Goal: Transaction & Acquisition: Purchase product/service

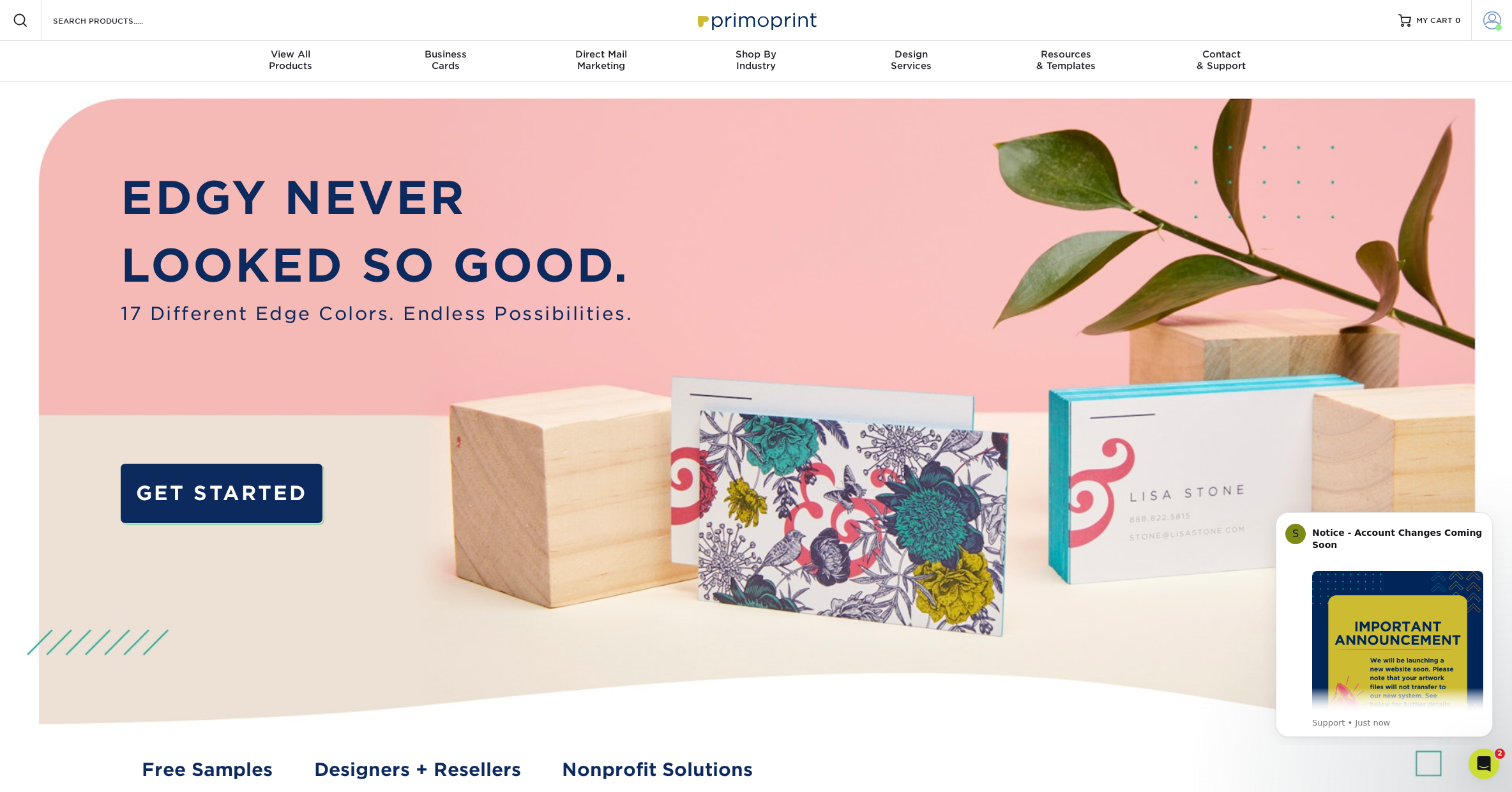
click at [1494, 24] on span at bounding box center [1492, 20] width 18 height 18
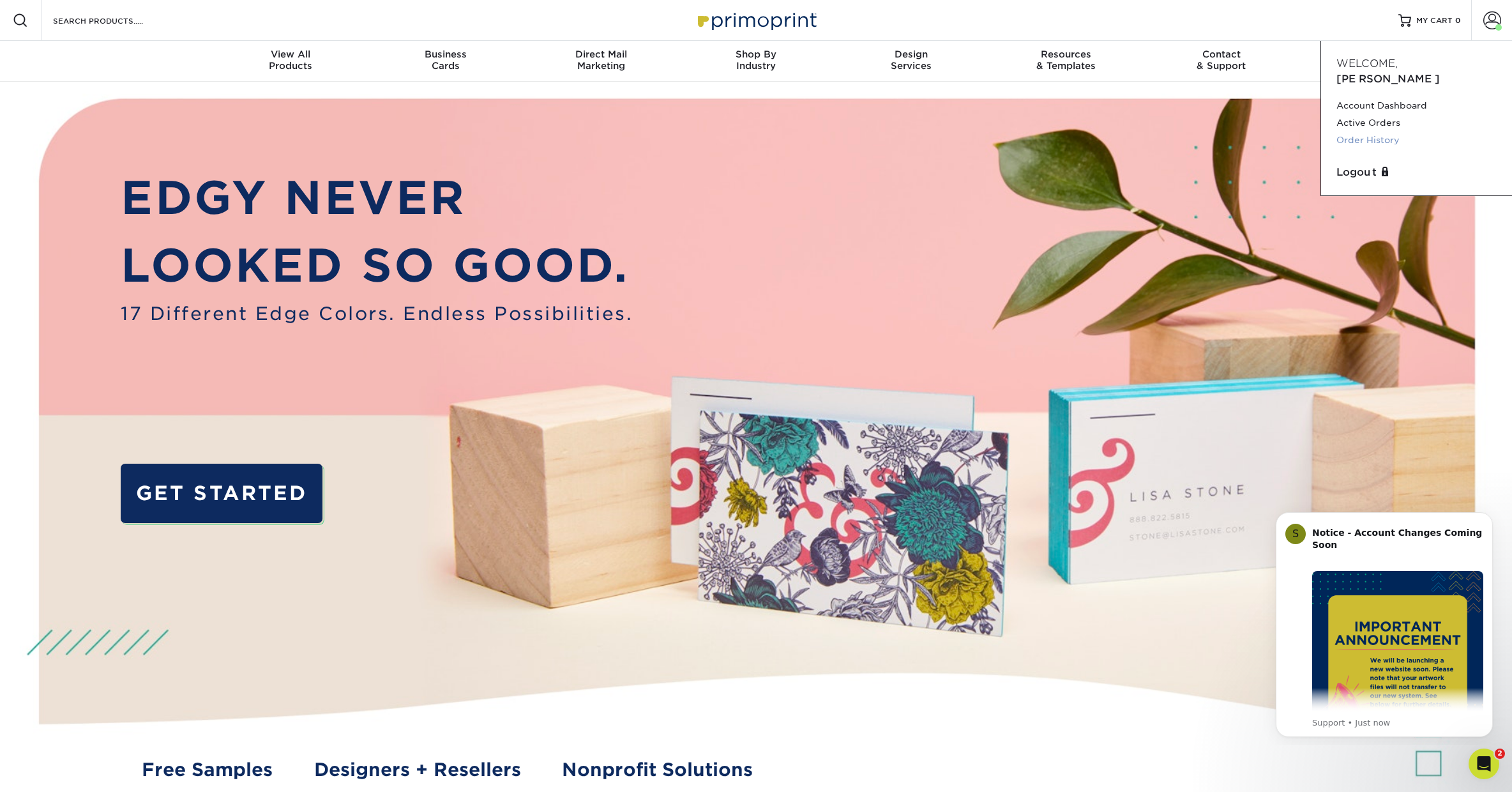
click at [1371, 132] on link "Order History" at bounding box center [1417, 140] width 160 height 18
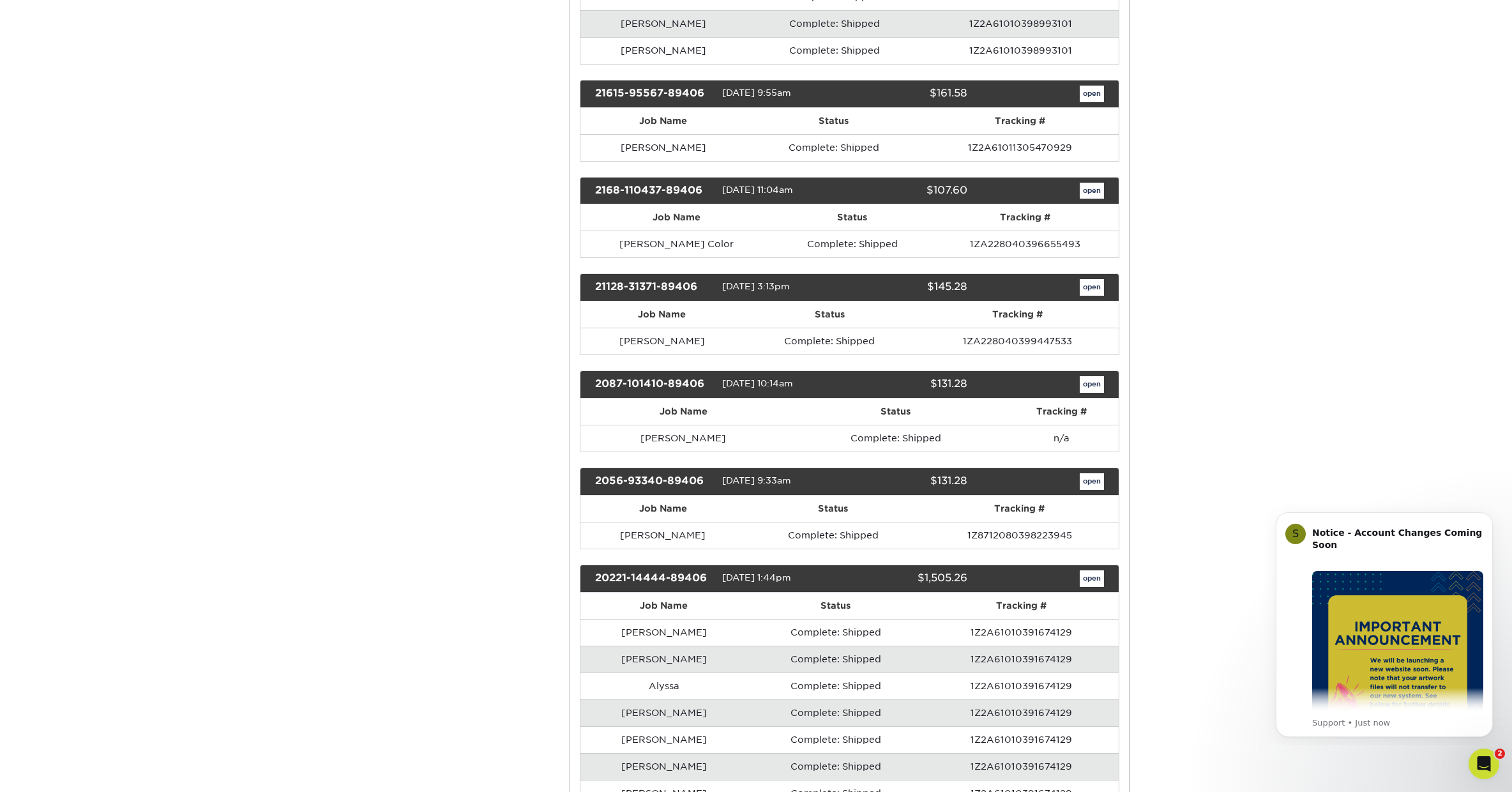
scroll to position [3904, 0]
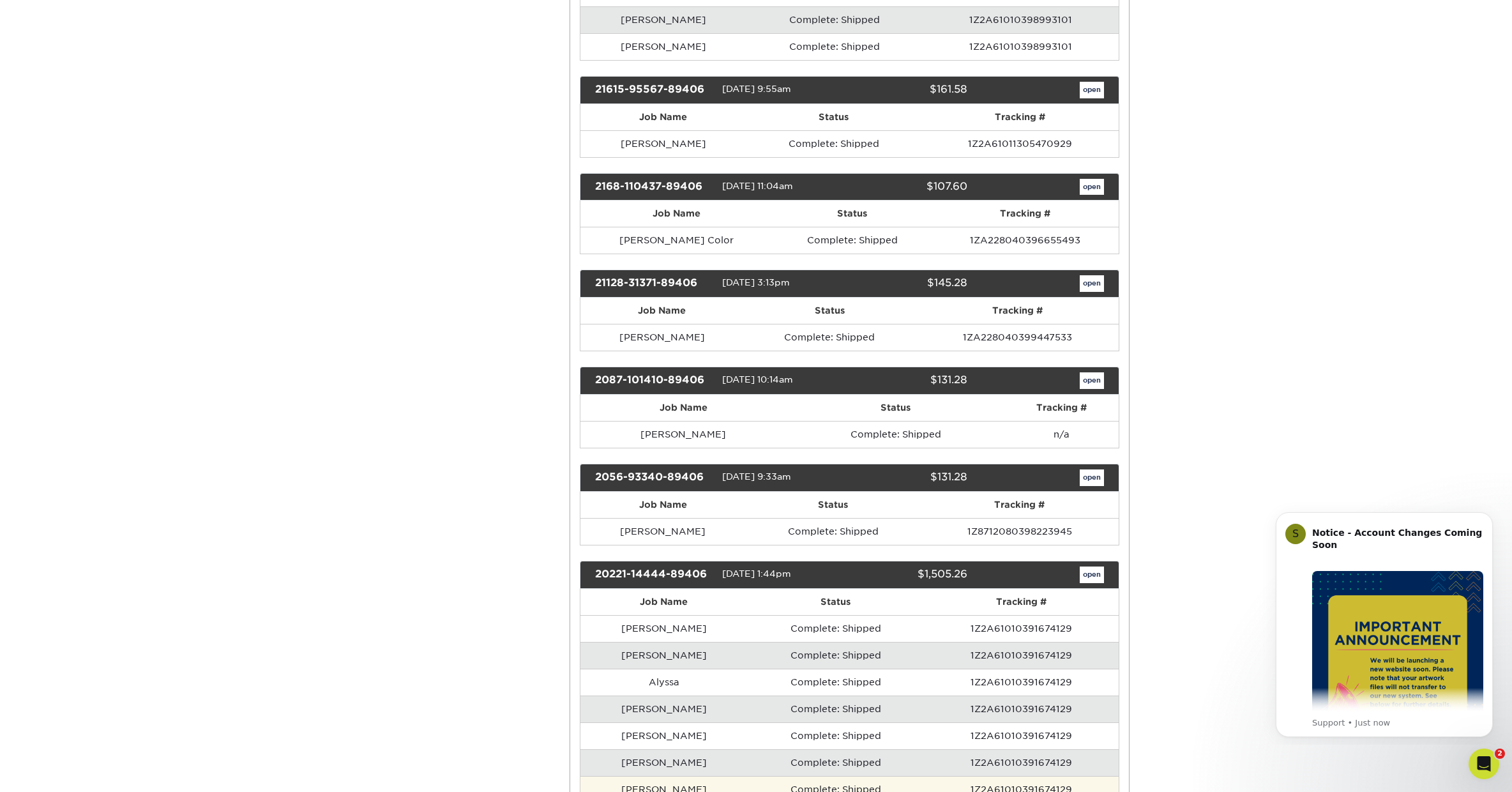
click at [697, 776] on td "[PERSON_NAME]" at bounding box center [664, 789] width 167 height 27
click at [1096, 566] on link "open" at bounding box center [1092, 575] width 24 height 17
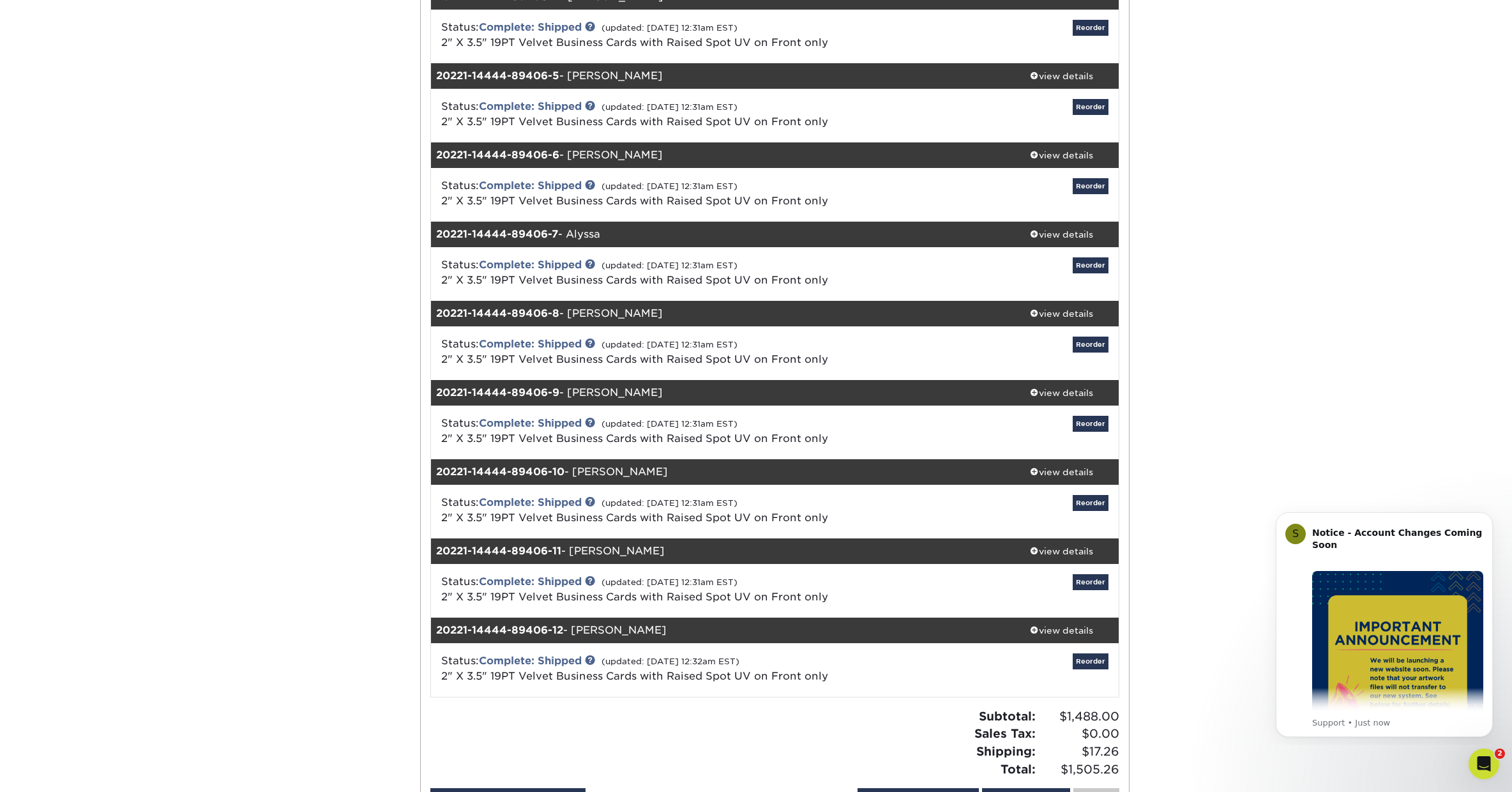
scroll to position [446, 0]
click at [1090, 660] on link "Reorder" at bounding box center [1091, 661] width 36 height 16
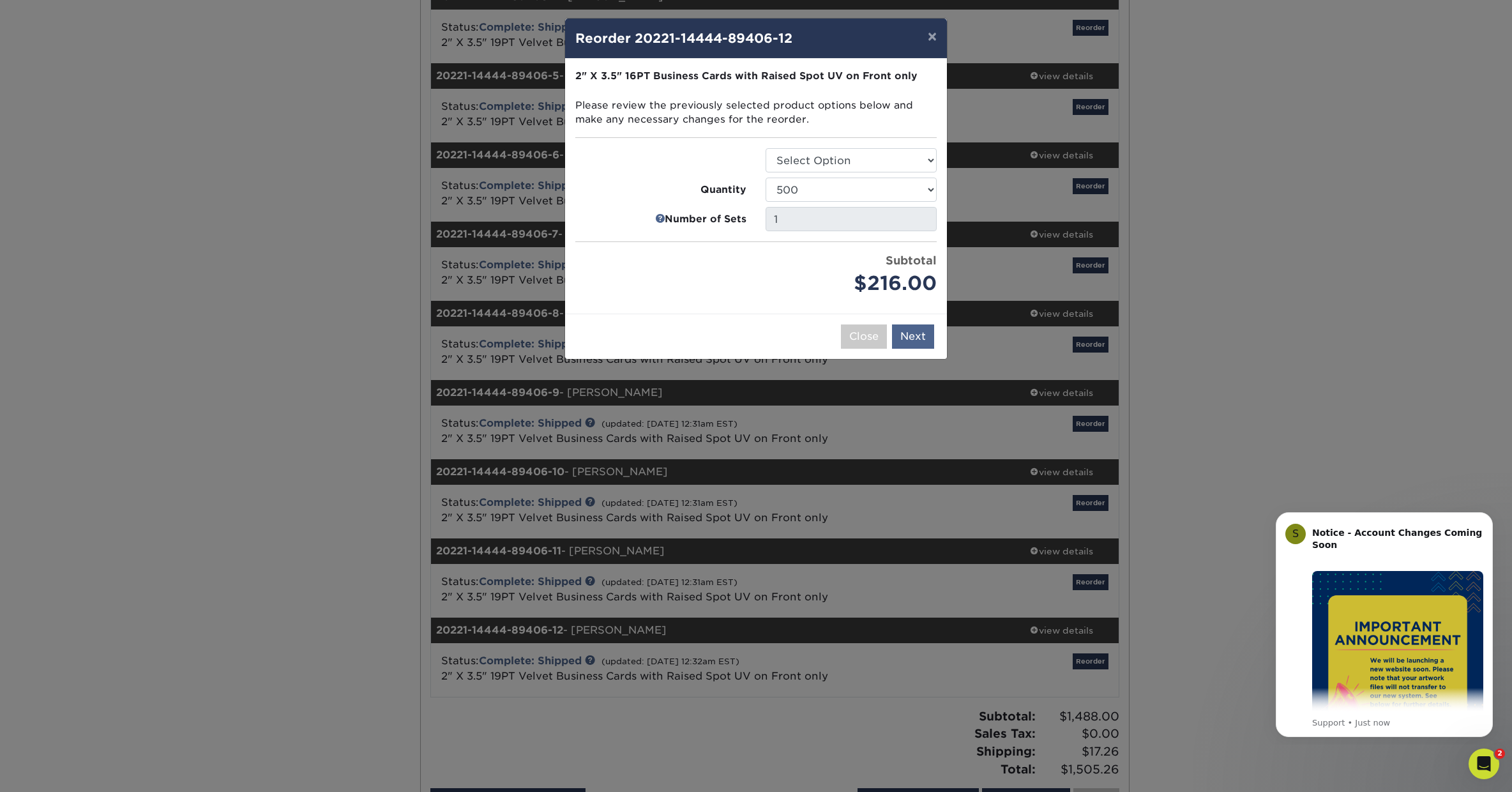
click at [913, 332] on button "Next" at bounding box center [913, 336] width 42 height 24
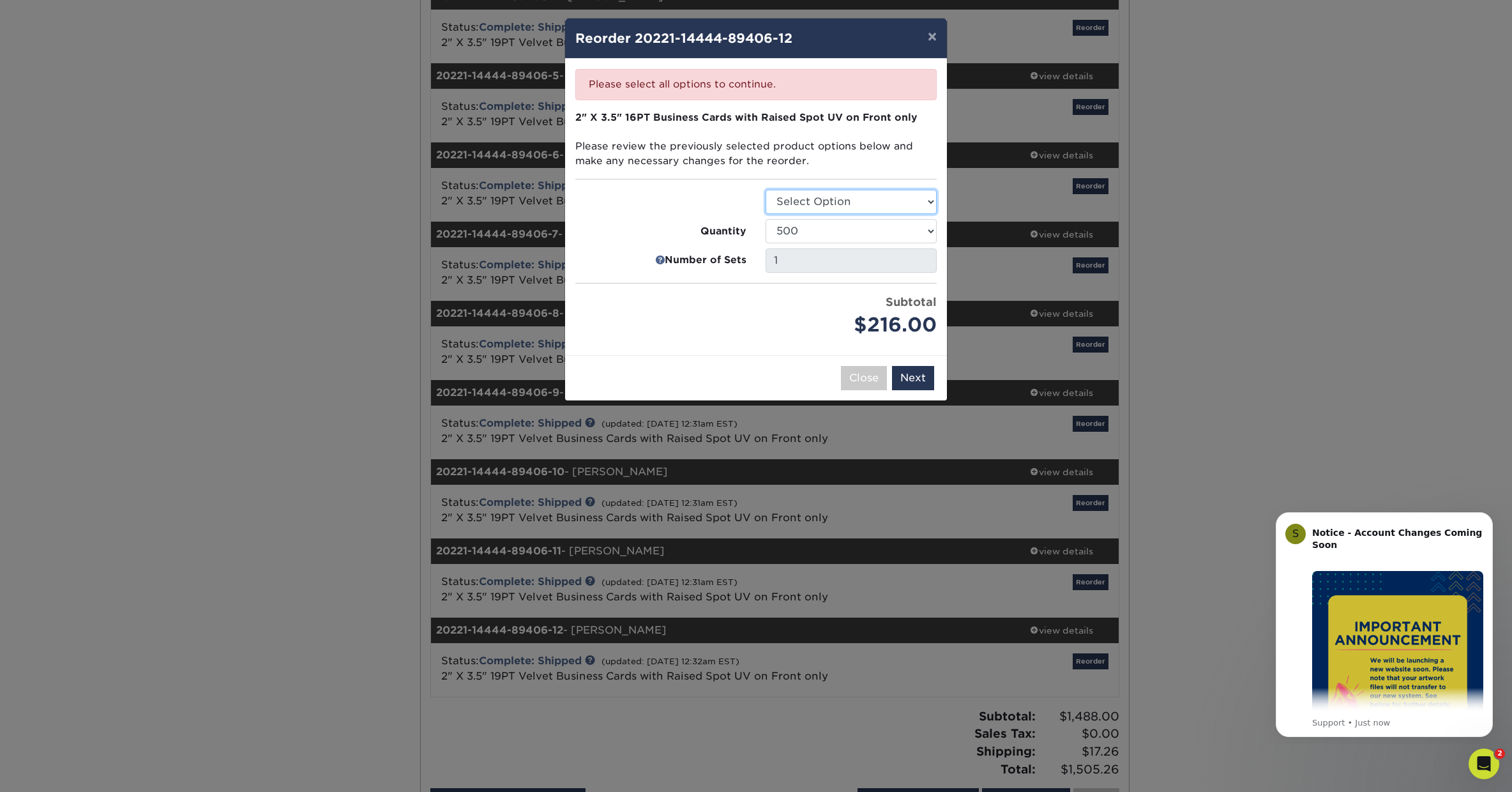
select select "3b5148f1-0588-4f88-a218-97bcfdce65c1"
click at [914, 378] on button "Next" at bounding box center [913, 378] width 42 height 24
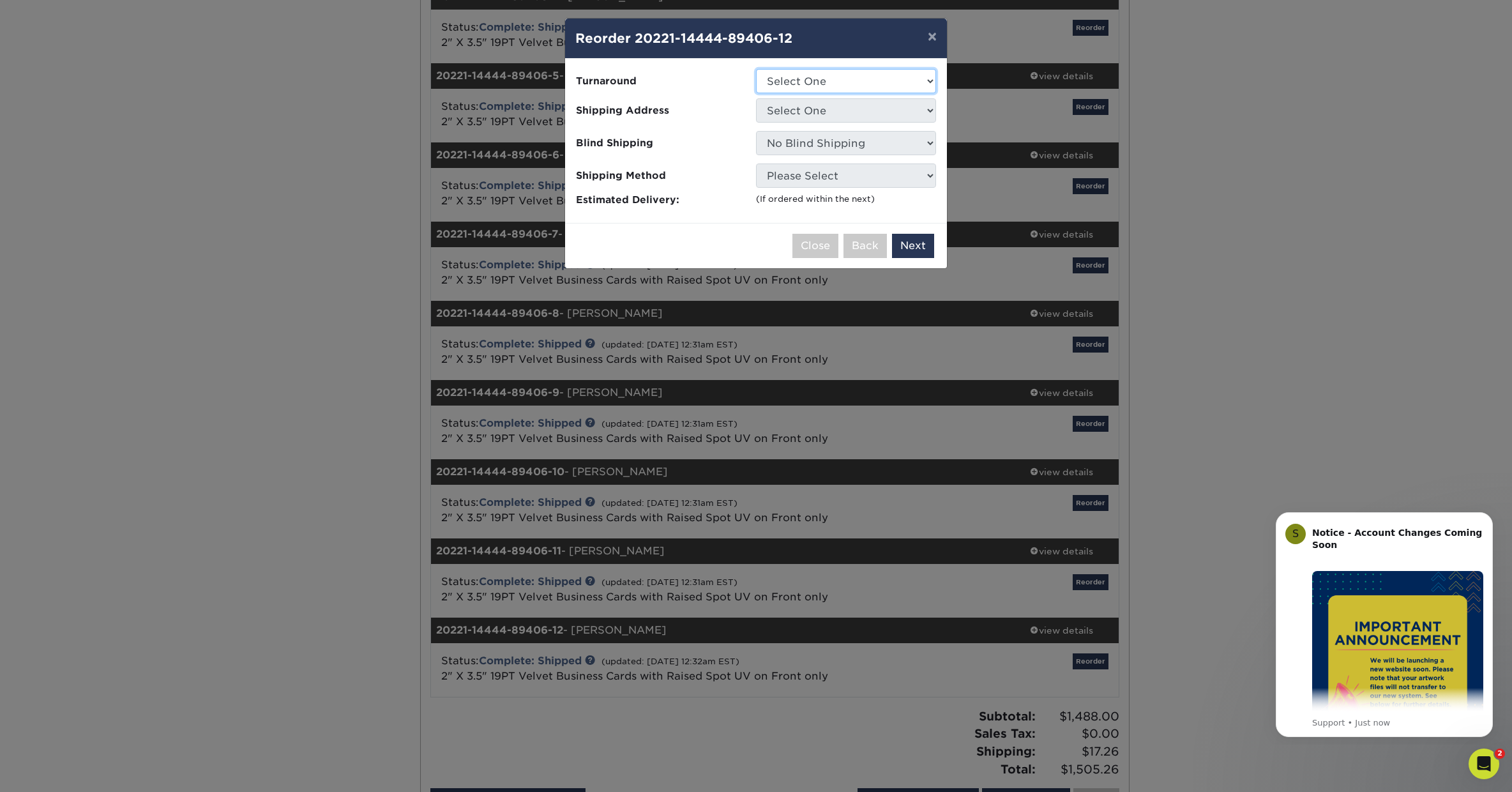
select select "028e9ad4-f42b-42cd-b8a3-fa699623ed4c"
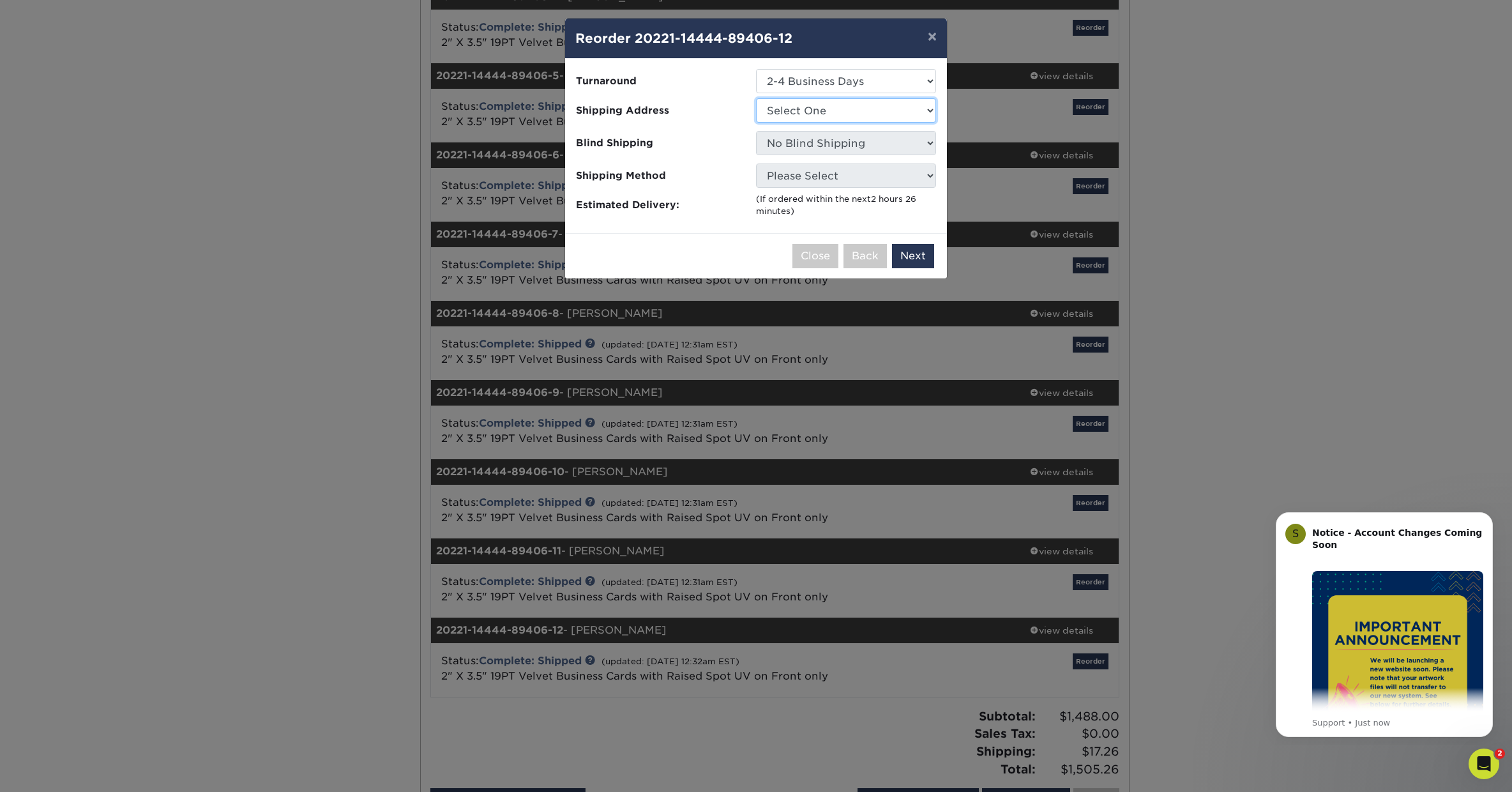
select select "237572"
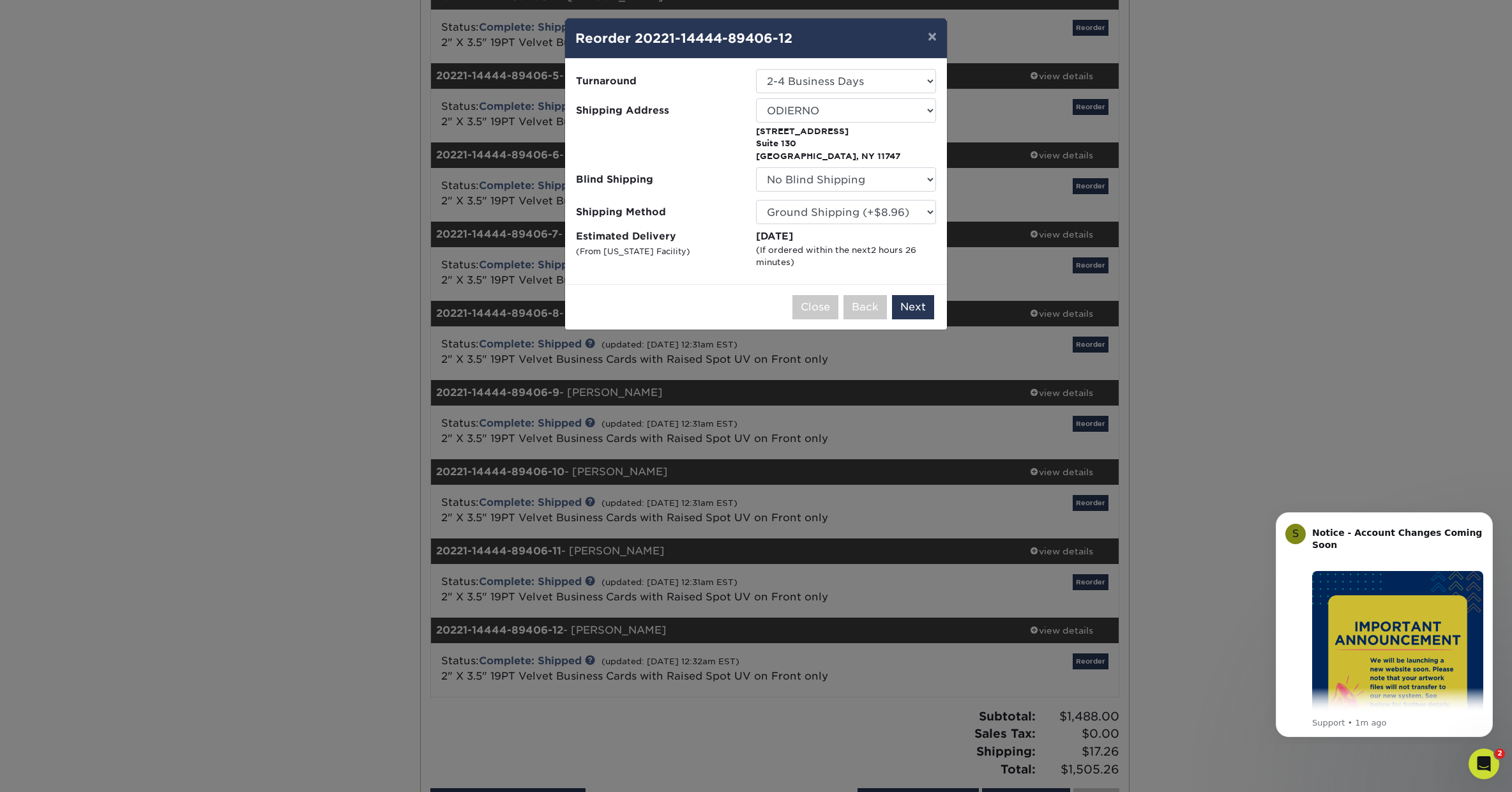
click at [917, 302] on button "Next" at bounding box center [913, 307] width 42 height 24
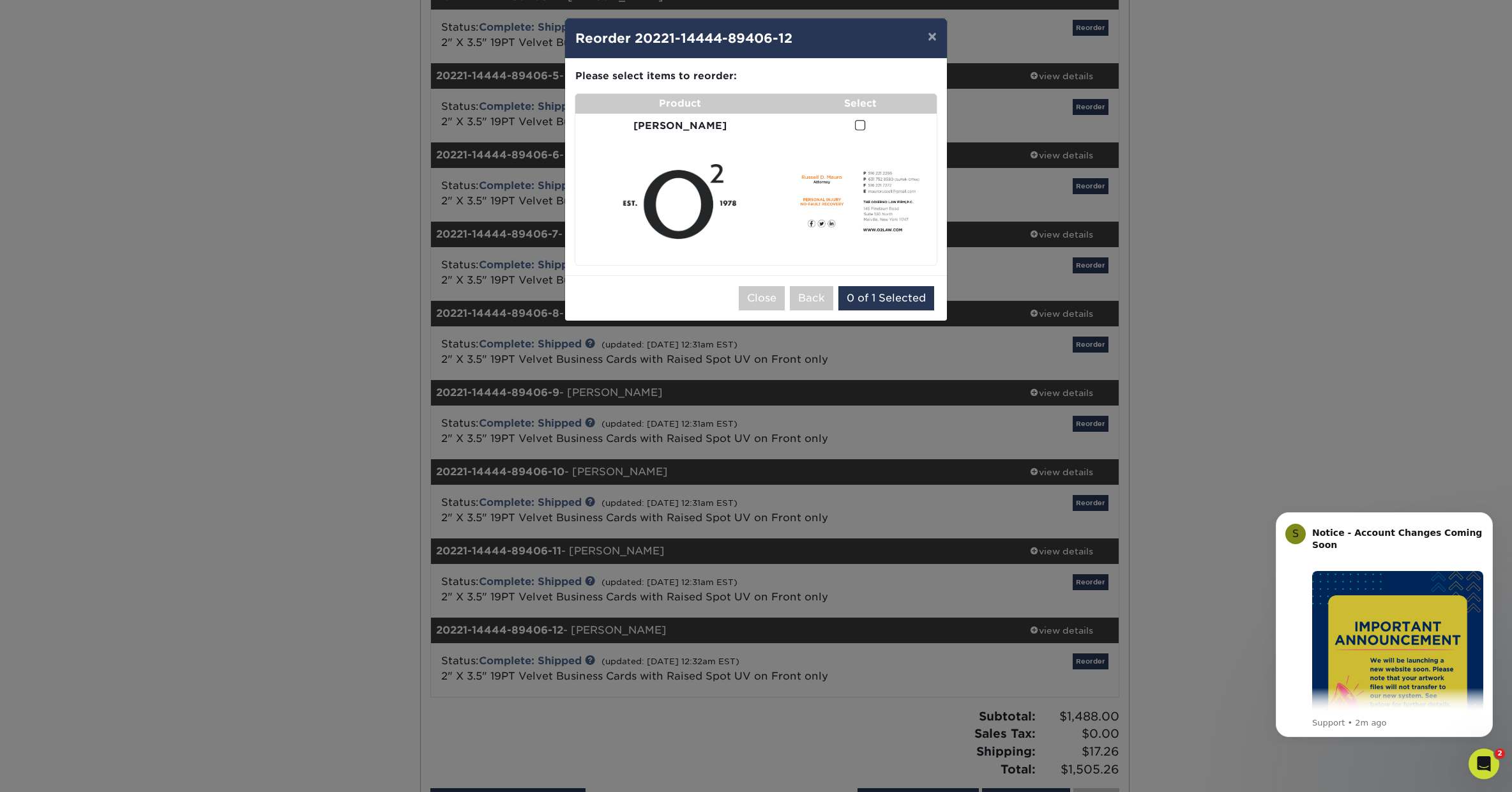
click at [855, 123] on span at bounding box center [860, 125] width 11 height 12
click at [0, 0] on input "checkbox" at bounding box center [0, 0] width 0 height 0
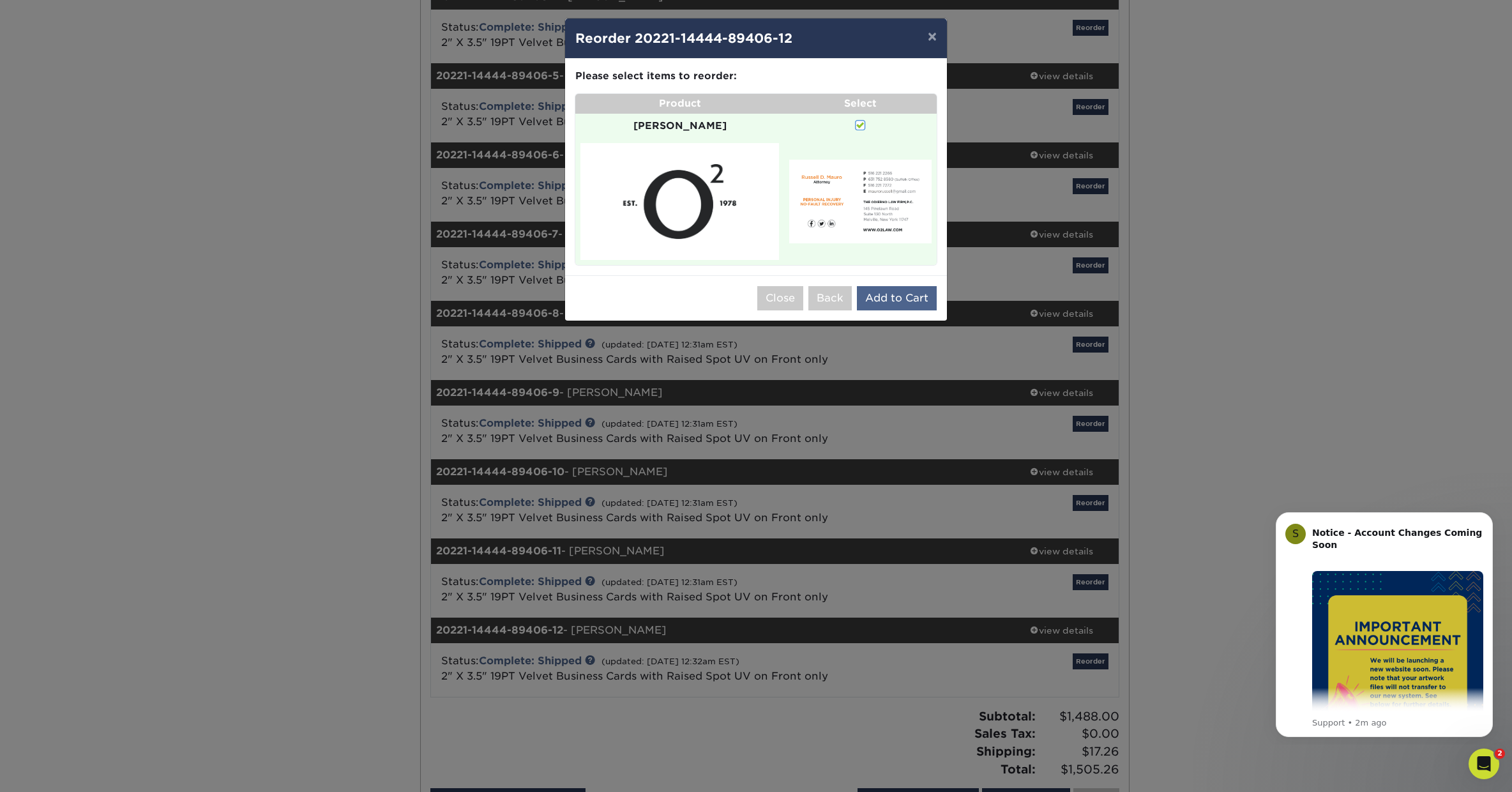
click at [896, 286] on button "Add to Cart" at bounding box center [896, 298] width 80 height 24
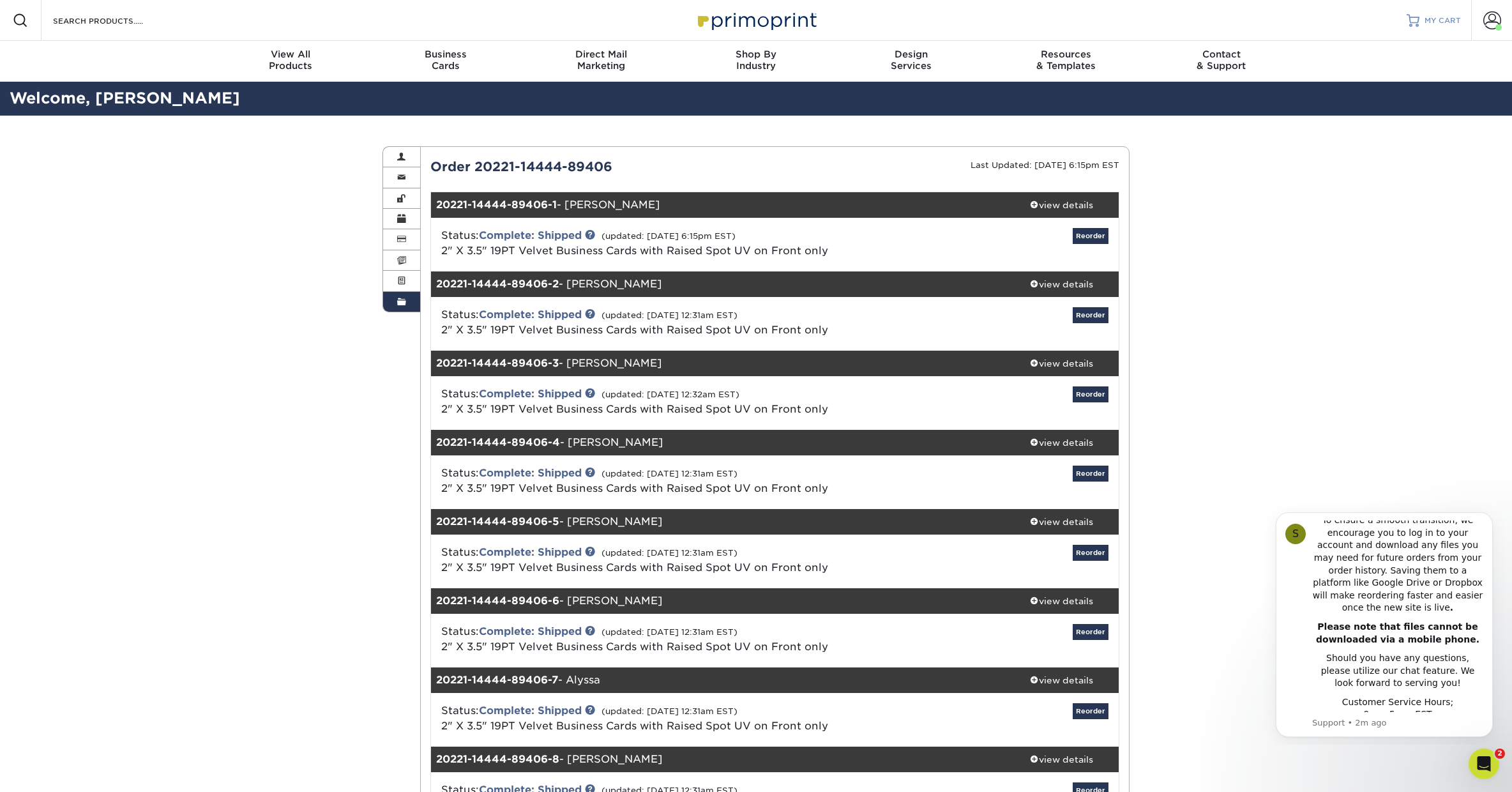
scroll to position [0, 0]
click at [1432, 23] on span "MY CART" at bounding box center [1443, 20] width 37 height 11
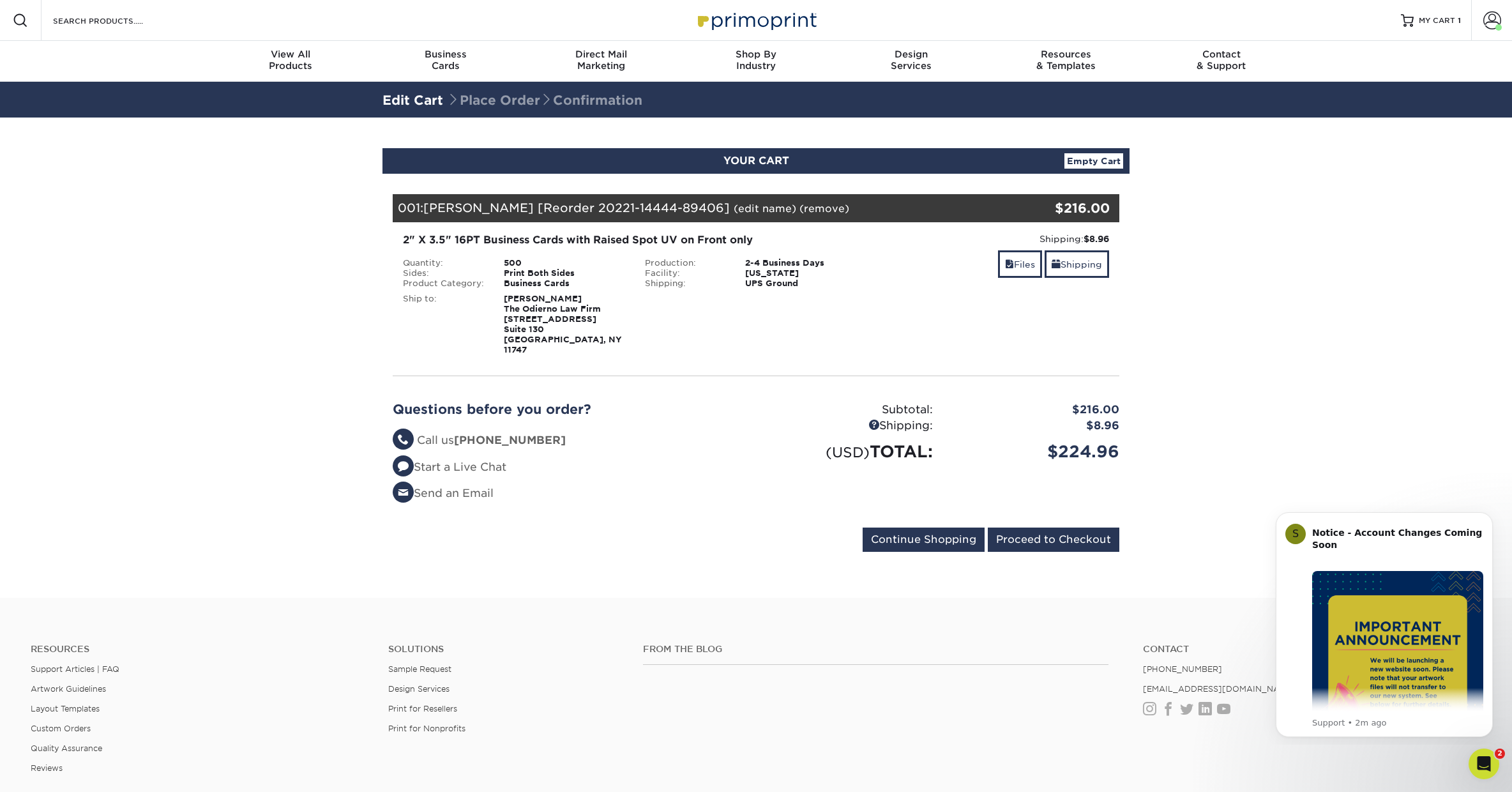
click at [1105, 165] on link "Empty Cart" at bounding box center [1094, 161] width 59 height 15
